Goal: Task Accomplishment & Management: Manage account settings

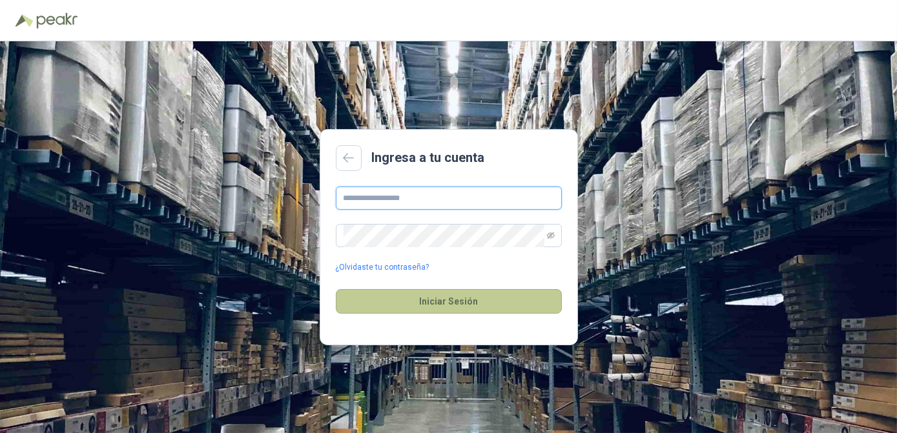
type input "**********"
click at [439, 302] on button "Iniciar Sesión" at bounding box center [449, 301] width 226 height 25
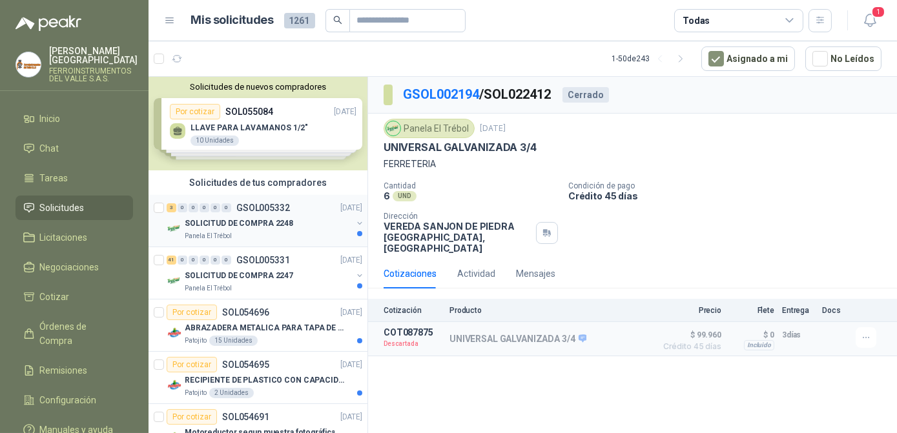
click at [258, 219] on p "SOLICITUD DE COMPRA 2248" at bounding box center [239, 224] width 108 height 12
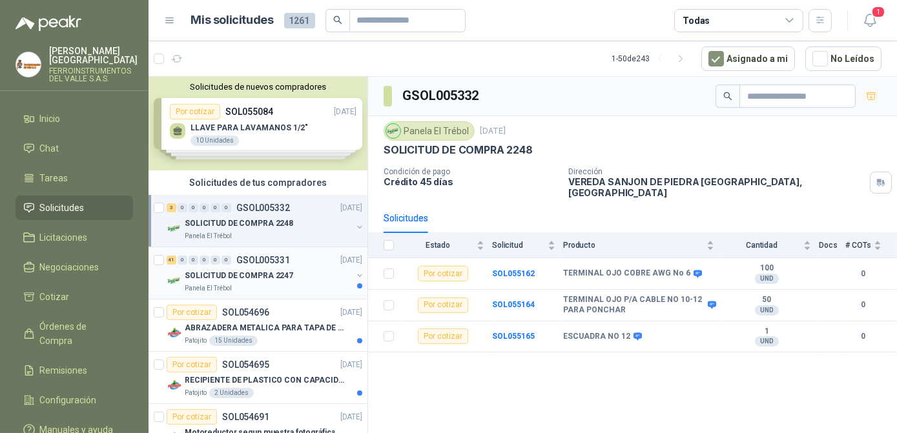
click at [251, 271] on p "SOLICITUD DE COMPRA 2247" at bounding box center [239, 276] width 108 height 12
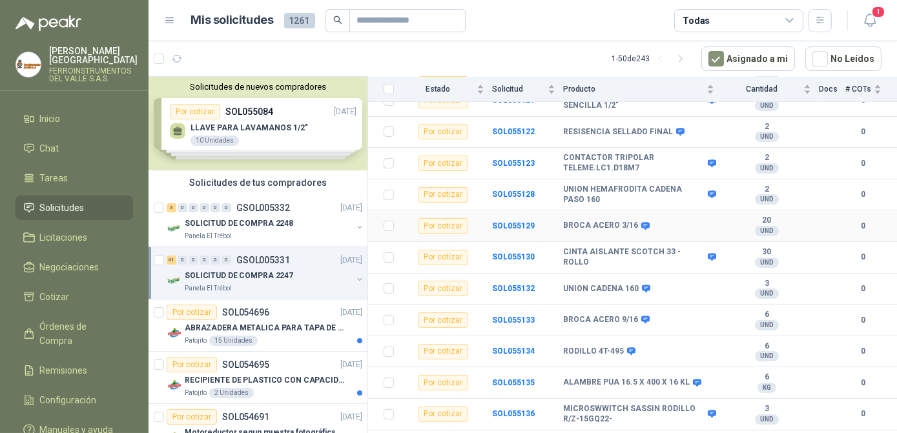
scroll to position [646, 0]
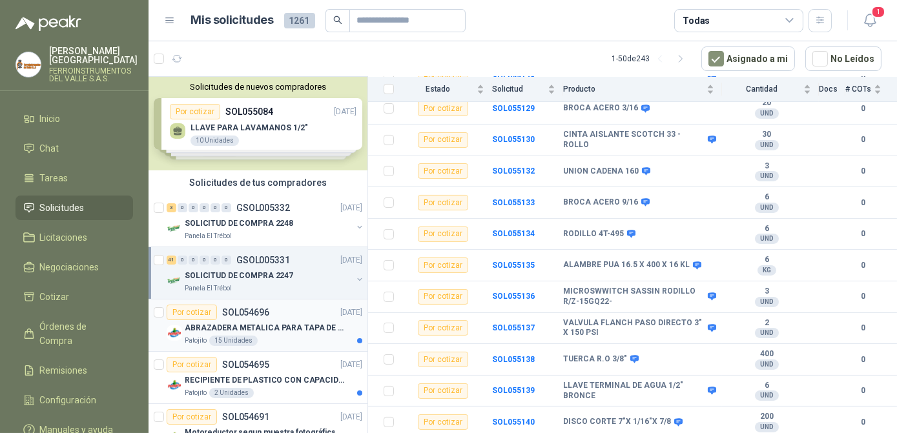
click at [272, 324] on p "ABRAZADERA METALICA PARA TAPA DE TAMBOR DE PLASTICO DE 50 LT" at bounding box center [265, 328] width 161 height 12
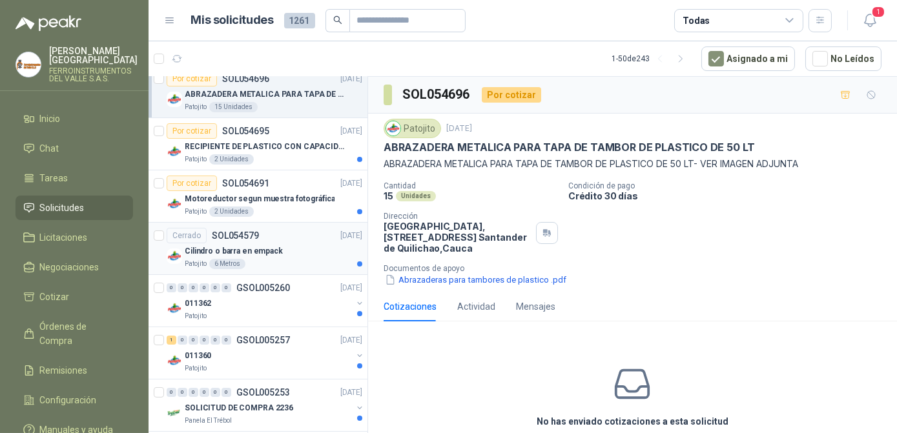
scroll to position [234, 0]
click at [269, 170] on article "Por cotizar SOL054691 [DATE] Motoreductor segun muestra fotográfica Patojito 2 …" at bounding box center [258, 196] width 219 height 52
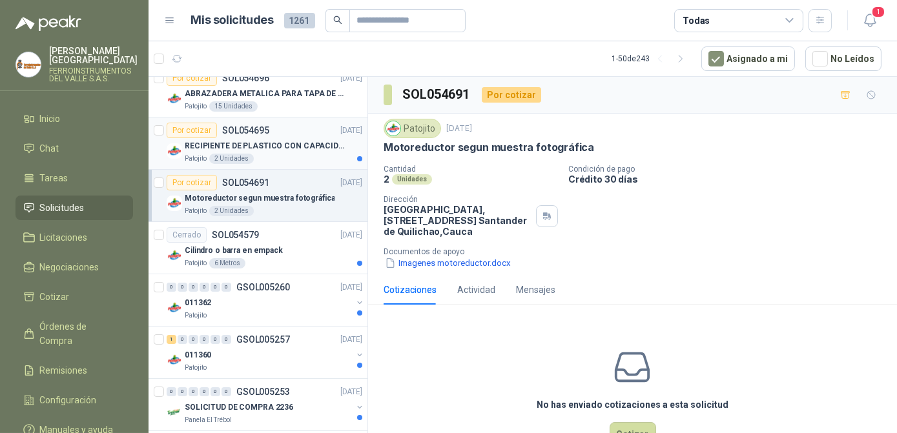
click at [282, 163] on article "Por cotizar SOL054695 [DATE] RECIPIENTE DE PLASTICO CON CAPACIDAD DE 1.8 LT PAR…" at bounding box center [258, 144] width 219 height 52
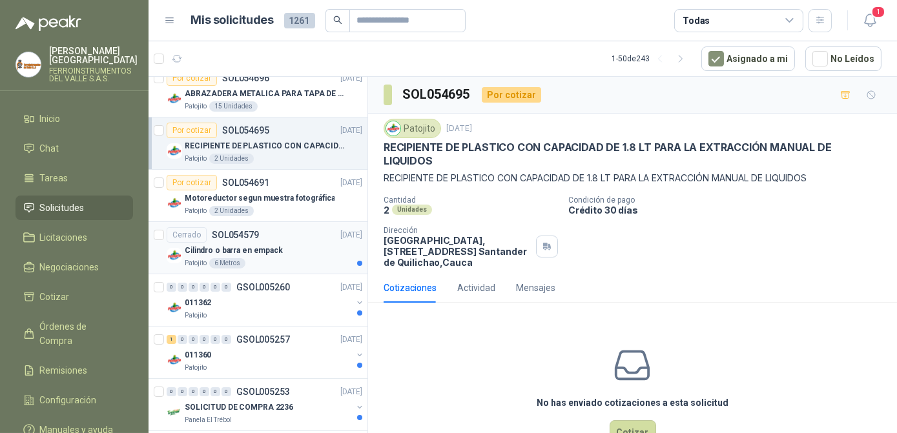
click at [279, 262] on div "Patojito 6 Metros" at bounding box center [274, 263] width 178 height 10
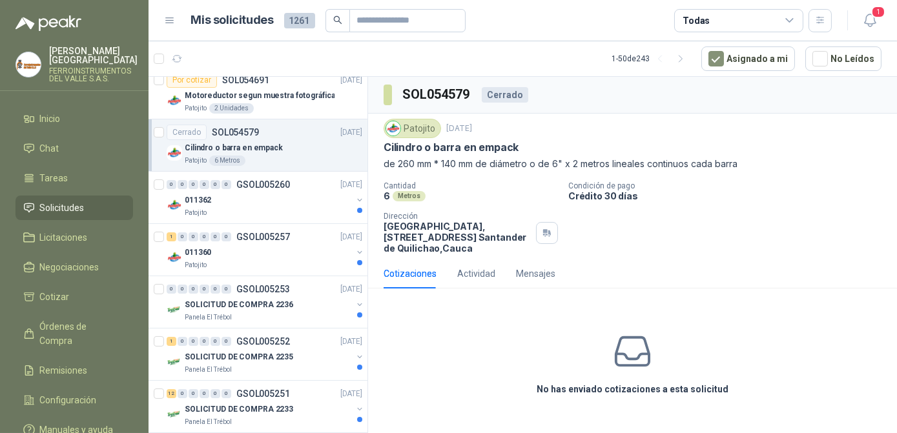
scroll to position [352, 0]
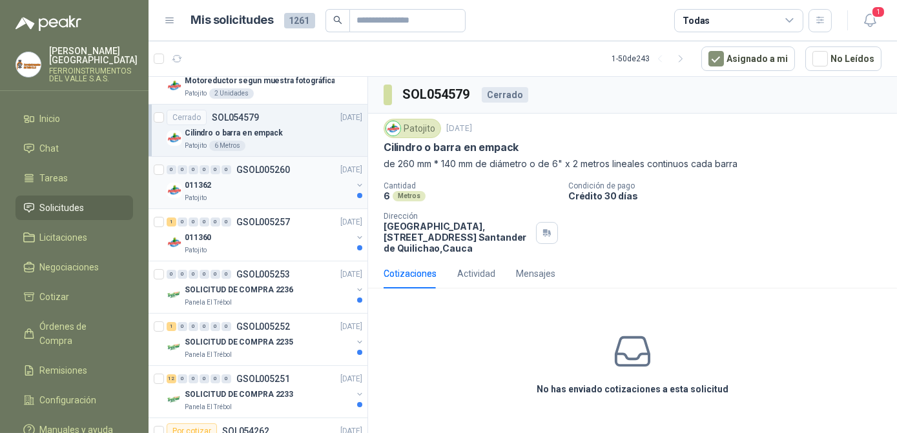
click at [280, 193] on div "Patojito" at bounding box center [268, 198] width 167 height 10
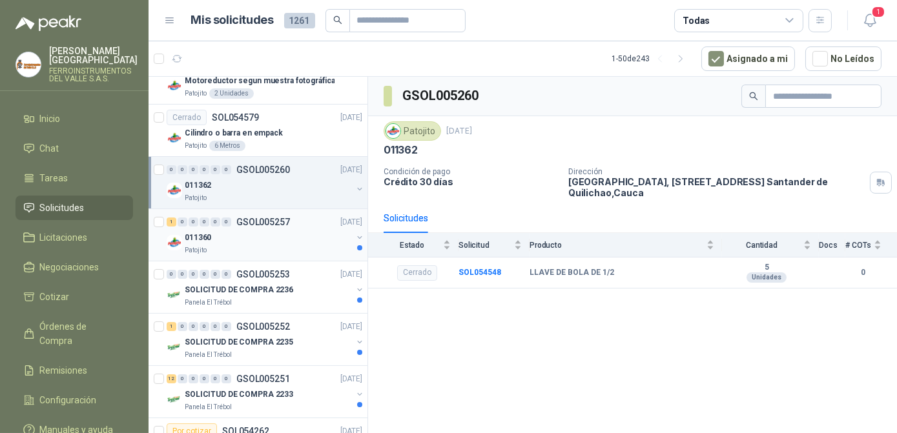
click at [283, 245] on div "Patojito" at bounding box center [268, 250] width 167 height 10
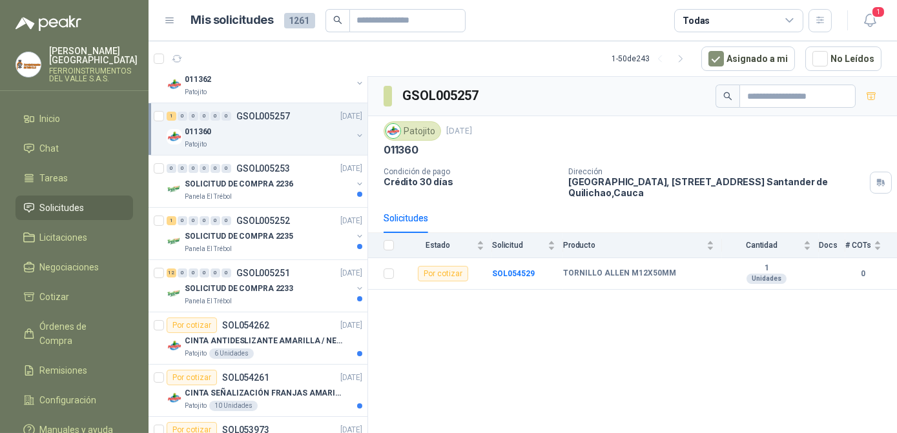
scroll to position [469, 0]
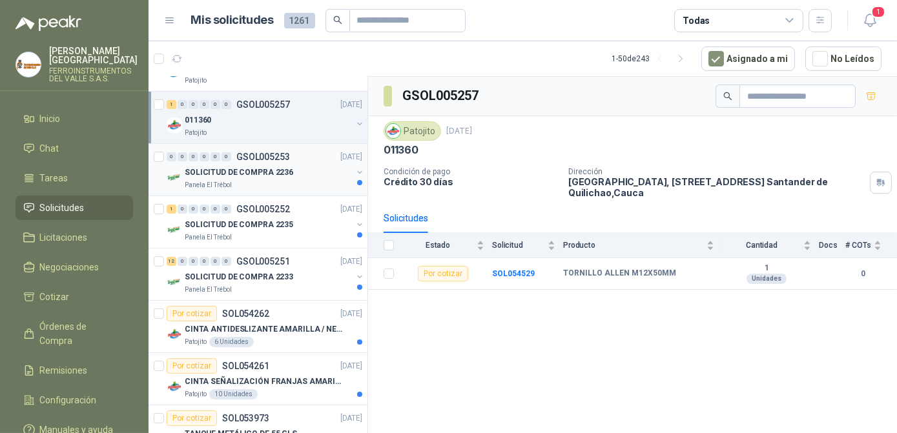
click at [272, 187] on div "Panela El Trébol" at bounding box center [268, 185] width 167 height 10
click at [270, 217] on div "SOLICITUD DE COMPRA 2235" at bounding box center [268, 224] width 167 height 15
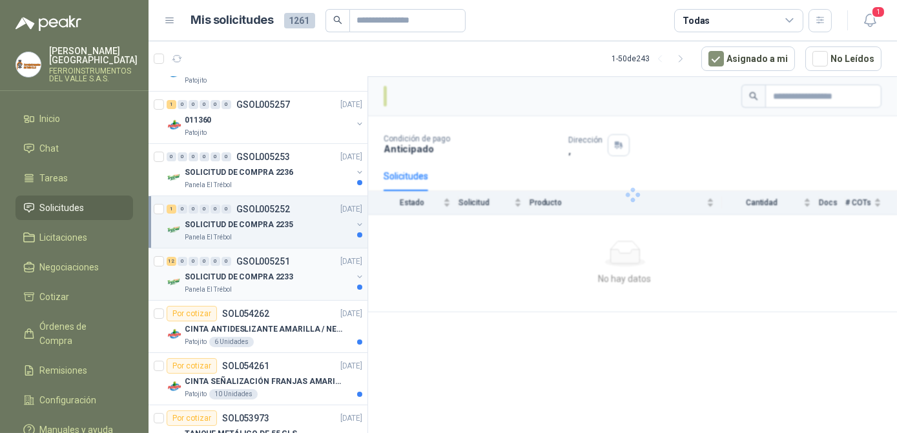
click at [271, 288] on div "Panela El Trébol" at bounding box center [268, 290] width 167 height 10
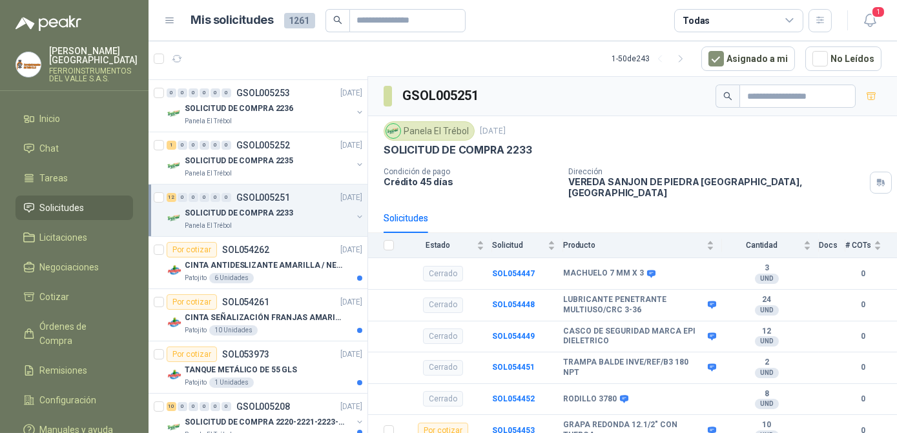
scroll to position [587, 0]
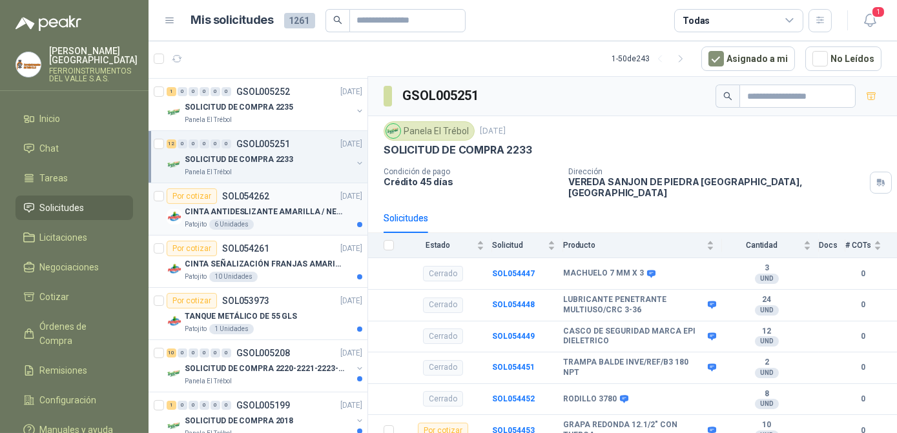
click at [276, 231] on article "Por cotizar SOL054262 [DATE] CINTA ANTIDESLIZANTE AMARILLA / NEGRA Patojito 6 U…" at bounding box center [258, 209] width 219 height 52
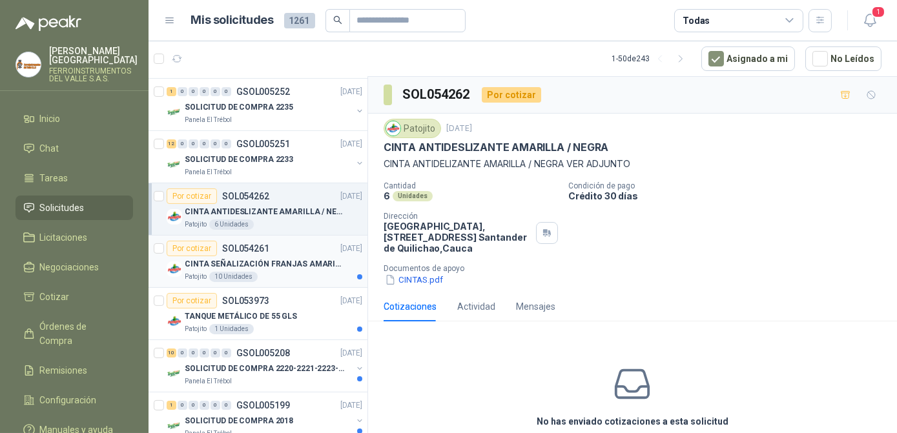
click at [286, 258] on p "CINTA SEÑALIZACIÓN FRANJAS AMARILLAS NEGRA" at bounding box center [265, 264] width 161 height 12
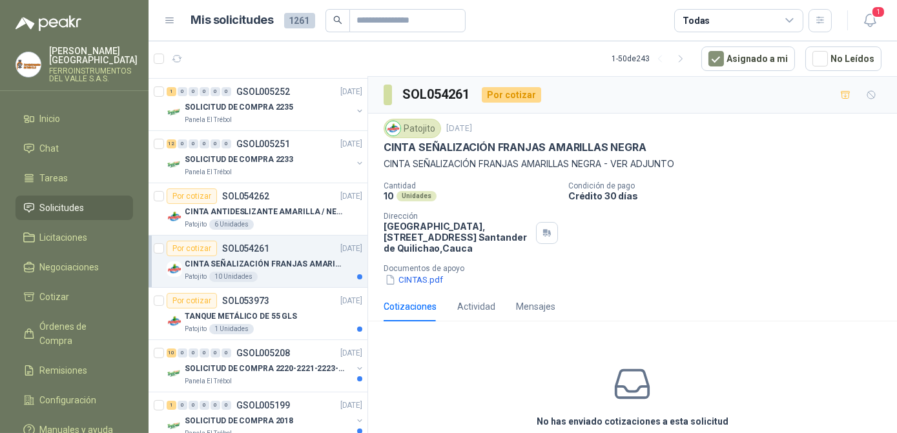
scroll to position [646, 0]
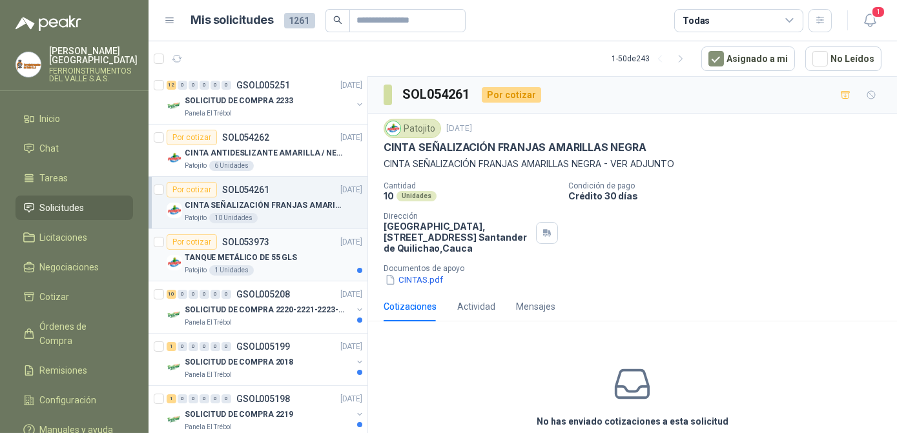
click at [278, 254] on p "TANQUE METÁLICO DE 55 GLS" at bounding box center [241, 258] width 112 height 12
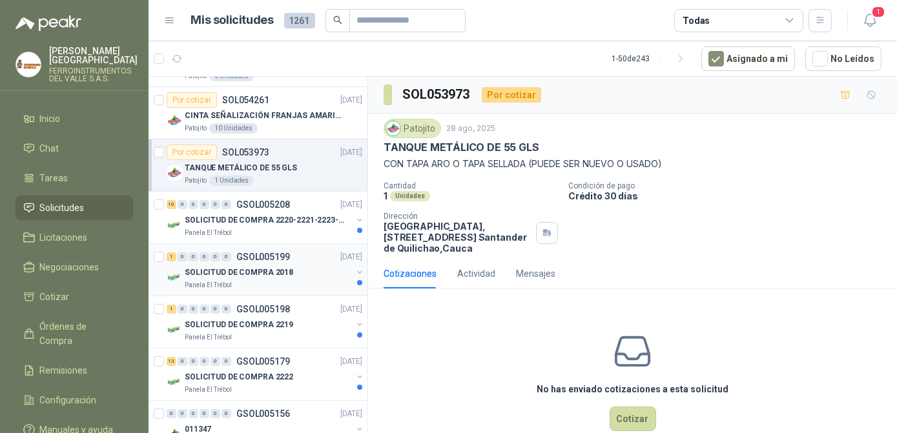
scroll to position [763, 0]
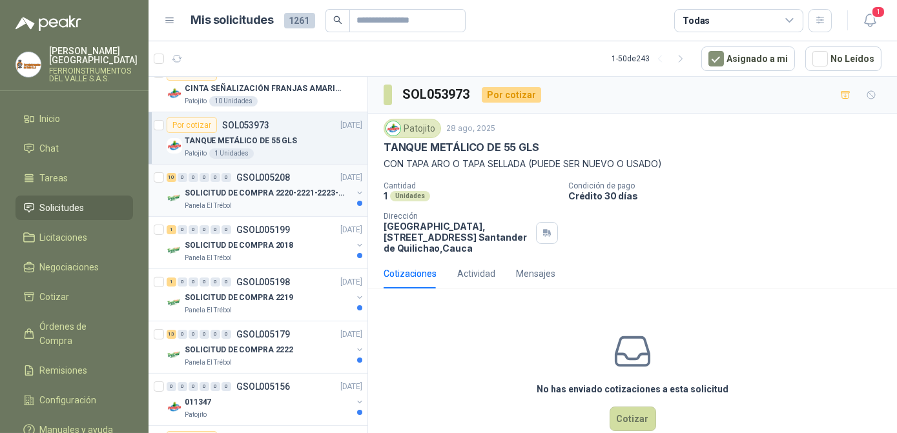
click at [293, 196] on div "SOLICITUD DE COMPRA 2220-2221-2223-2224" at bounding box center [268, 192] width 167 height 15
click at [295, 238] on div "SOLICITUD DE COMPRA 2018" at bounding box center [268, 245] width 167 height 15
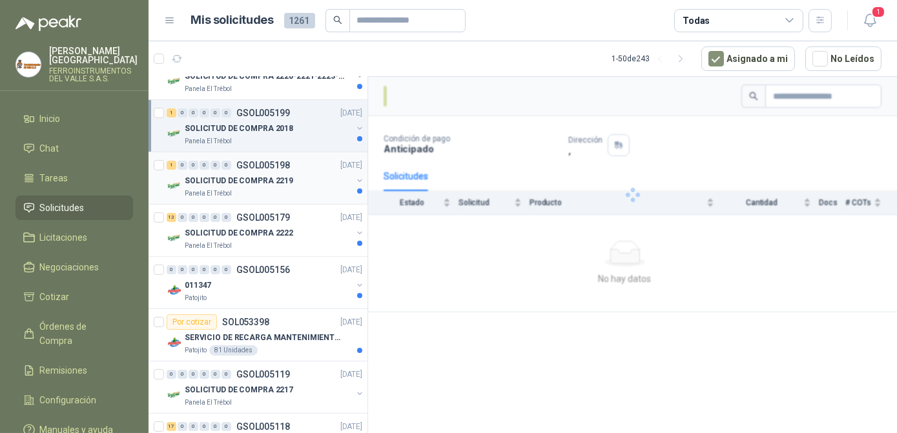
scroll to position [880, 0]
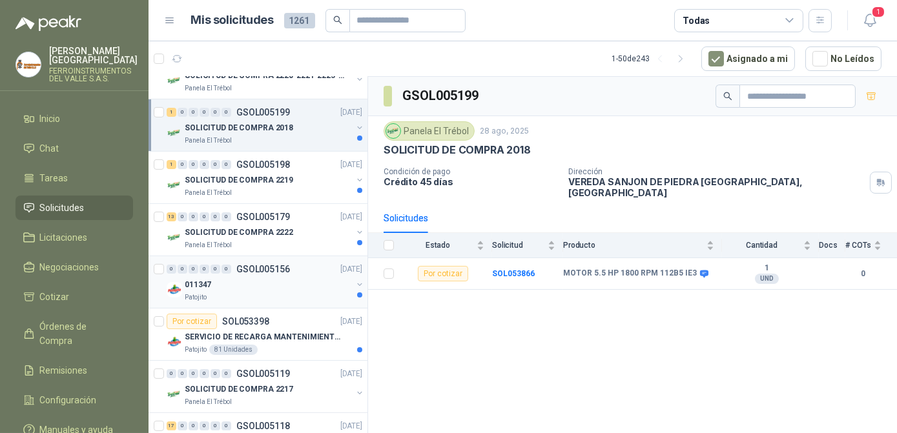
click at [266, 267] on p "GSOL005156" at bounding box center [263, 269] width 54 height 9
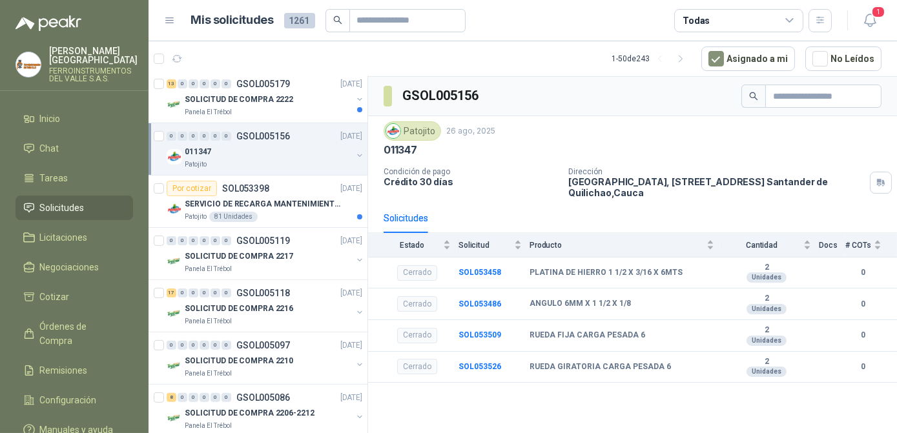
scroll to position [1056, 0]
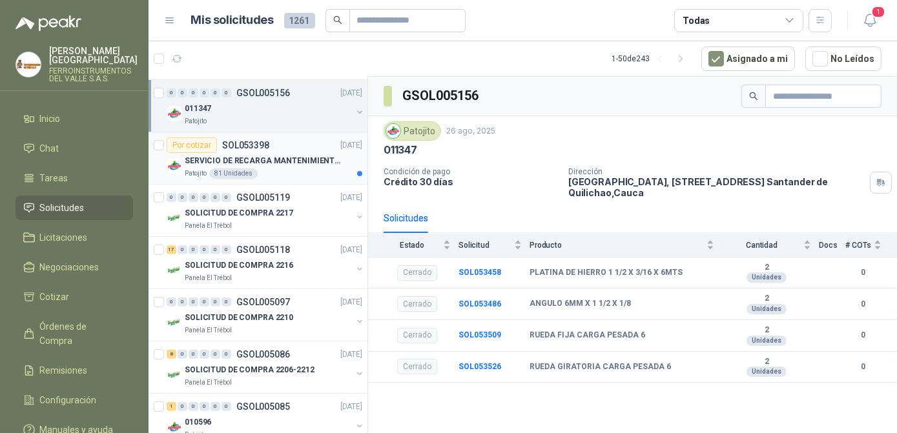
click at [275, 171] on div "Patojito 81 Unidades" at bounding box center [274, 174] width 178 height 10
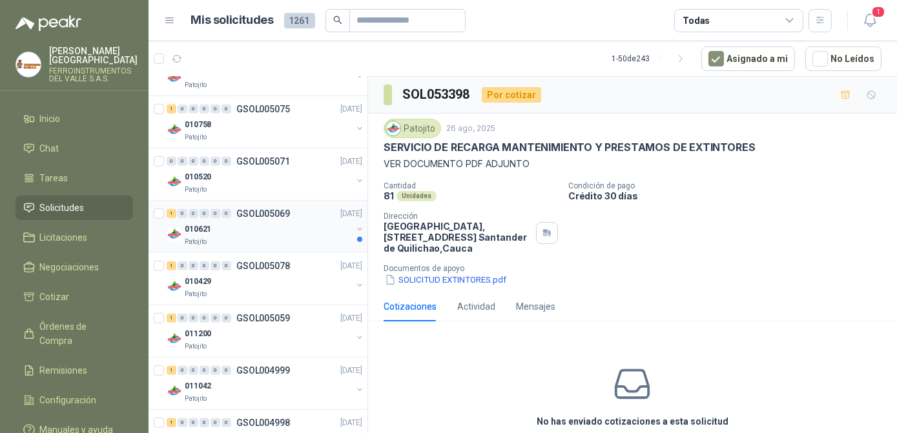
scroll to position [1408, 0]
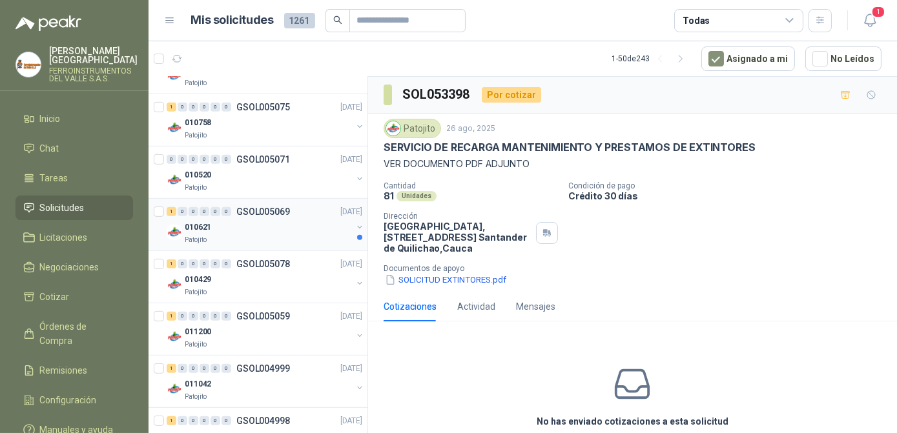
click at [280, 224] on div "010621" at bounding box center [268, 227] width 167 height 15
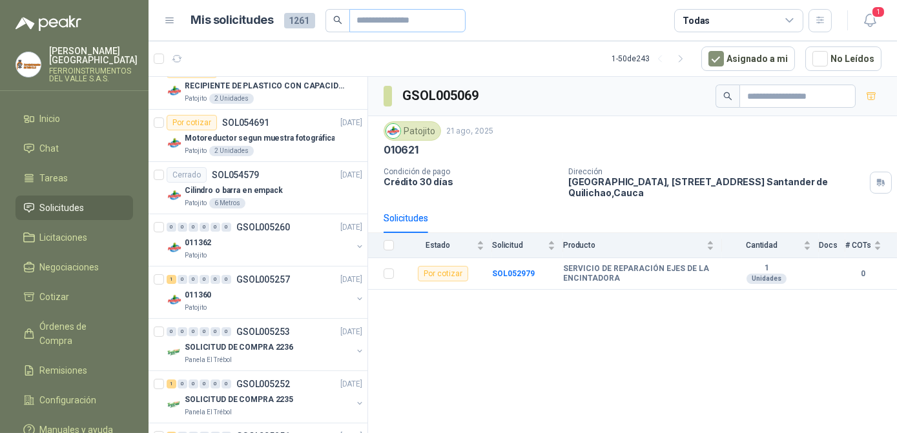
scroll to position [293, 0]
